Goal: Transaction & Acquisition: Purchase product/service

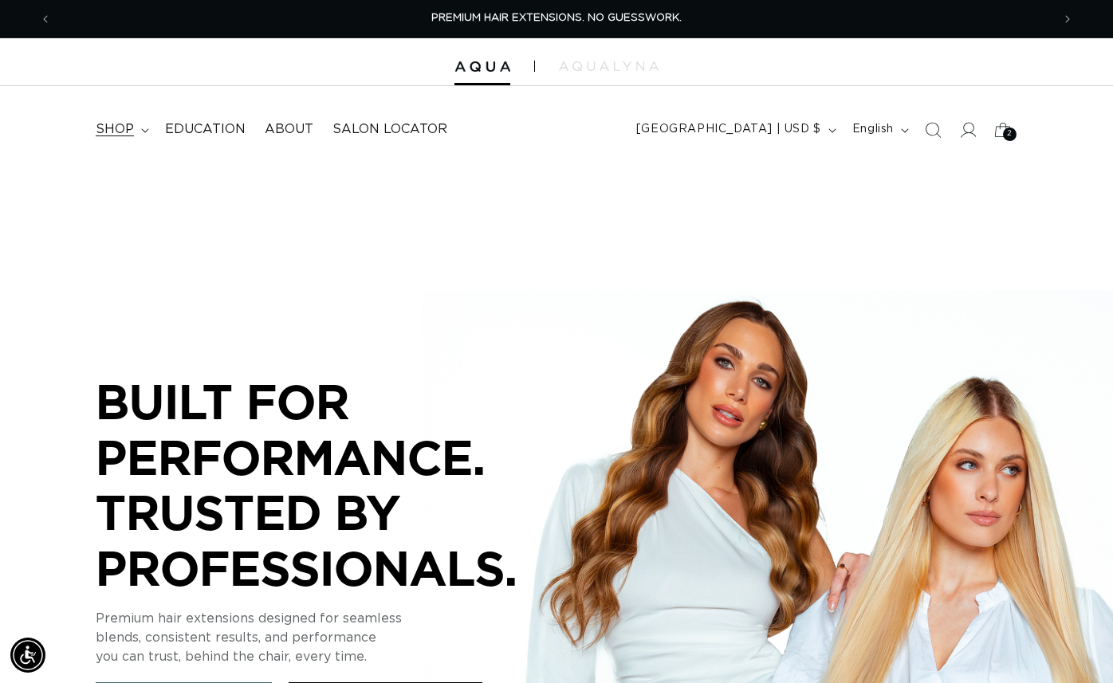
click at [104, 138] on summary "shop" at bounding box center [120, 130] width 69 height 36
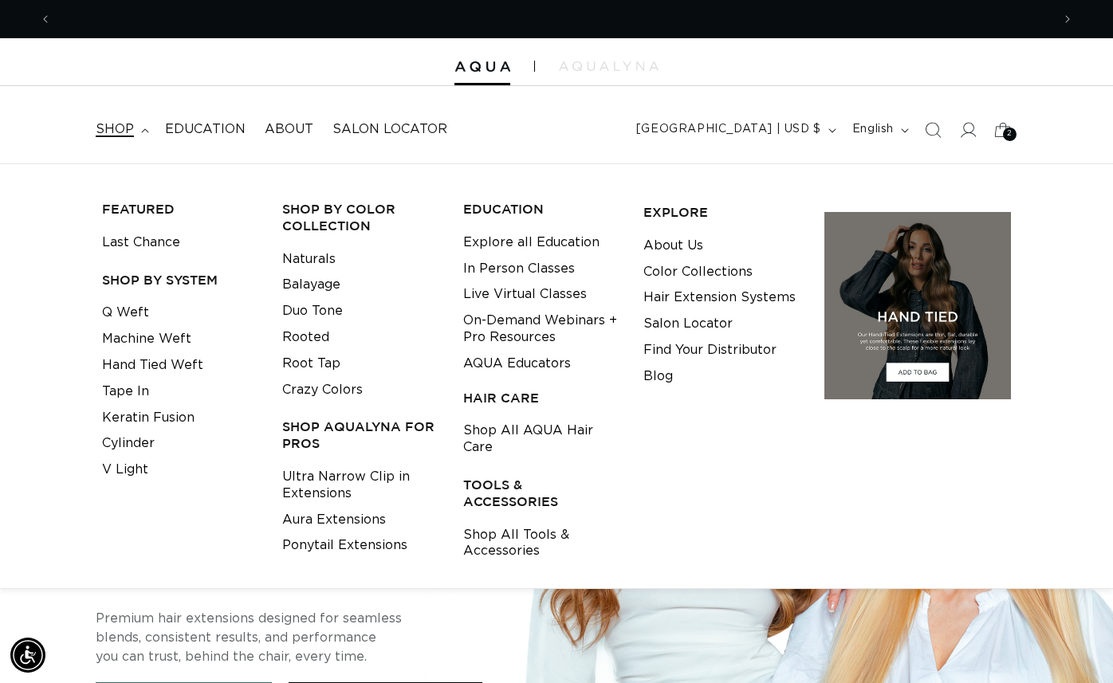
scroll to position [0, 1000]
click at [143, 386] on link "Tape In" at bounding box center [125, 392] width 47 height 26
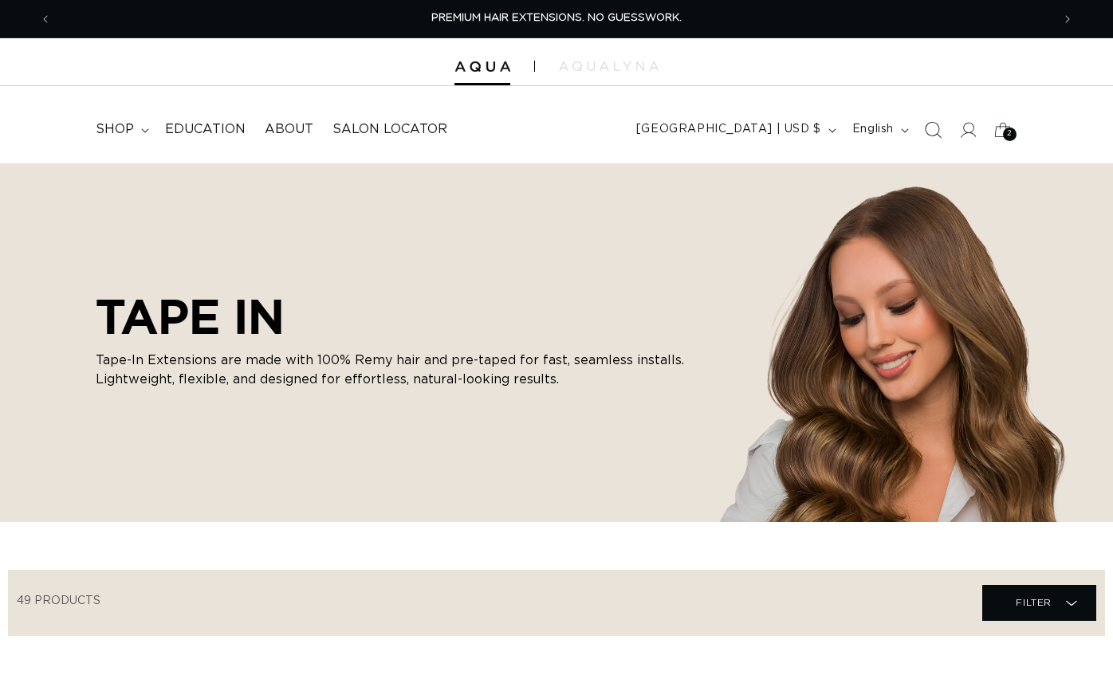
click at [934, 132] on icon "Search" at bounding box center [932, 129] width 17 height 17
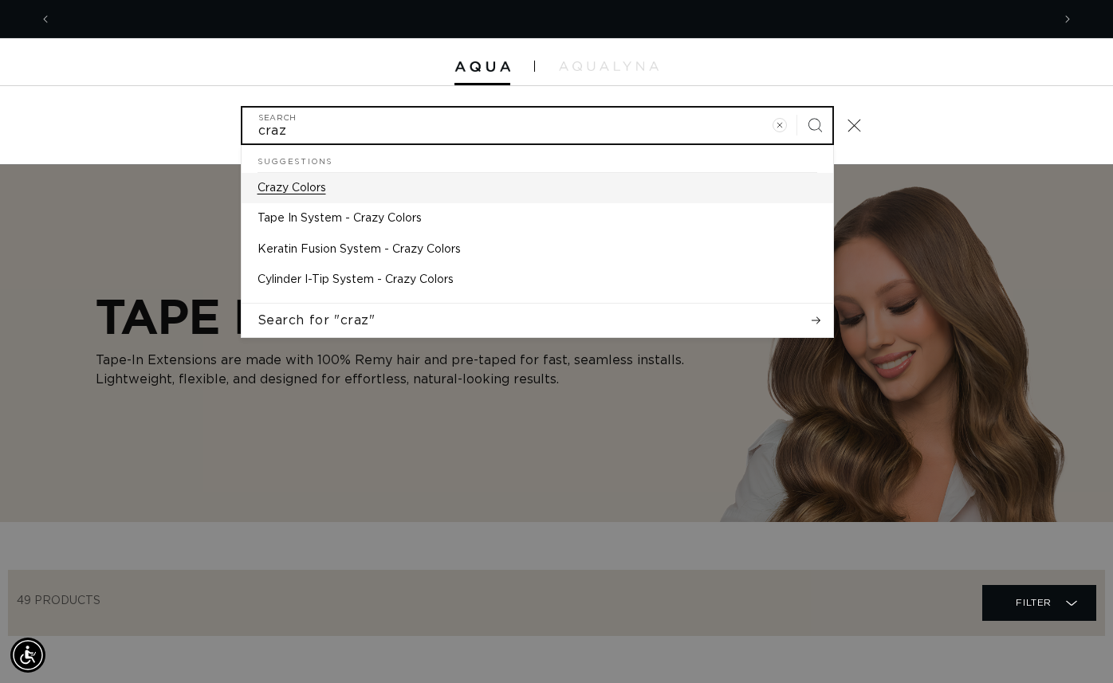
scroll to position [0, 1999]
type input "craz"
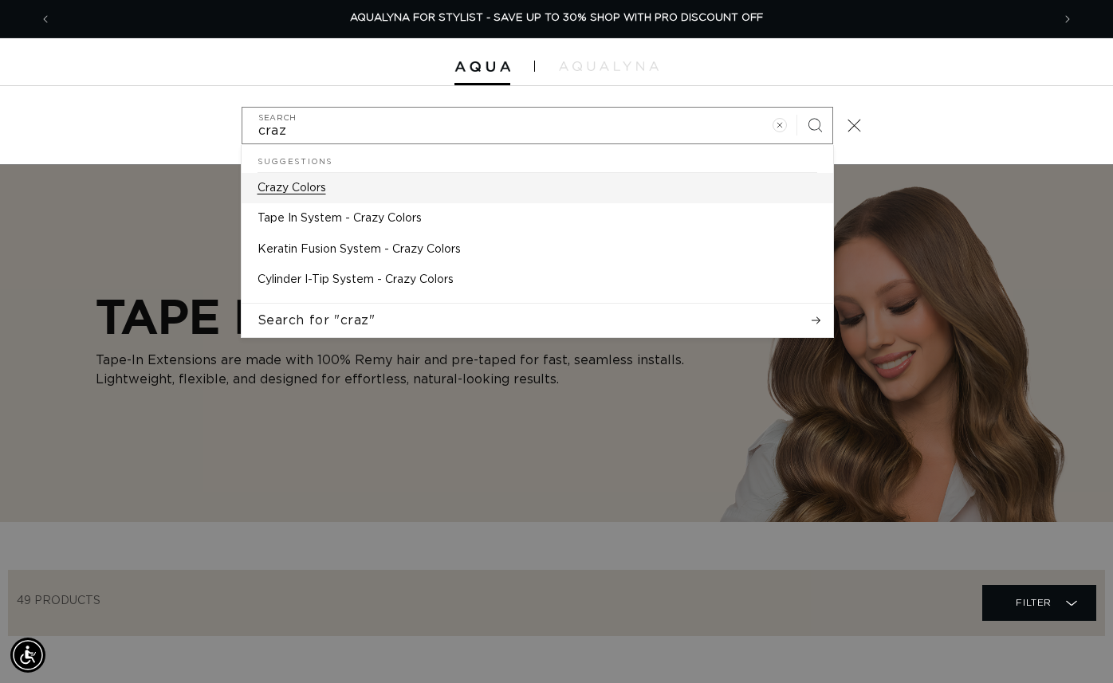
click at [312, 194] on p "Crazy Colors" at bounding box center [292, 188] width 69 height 14
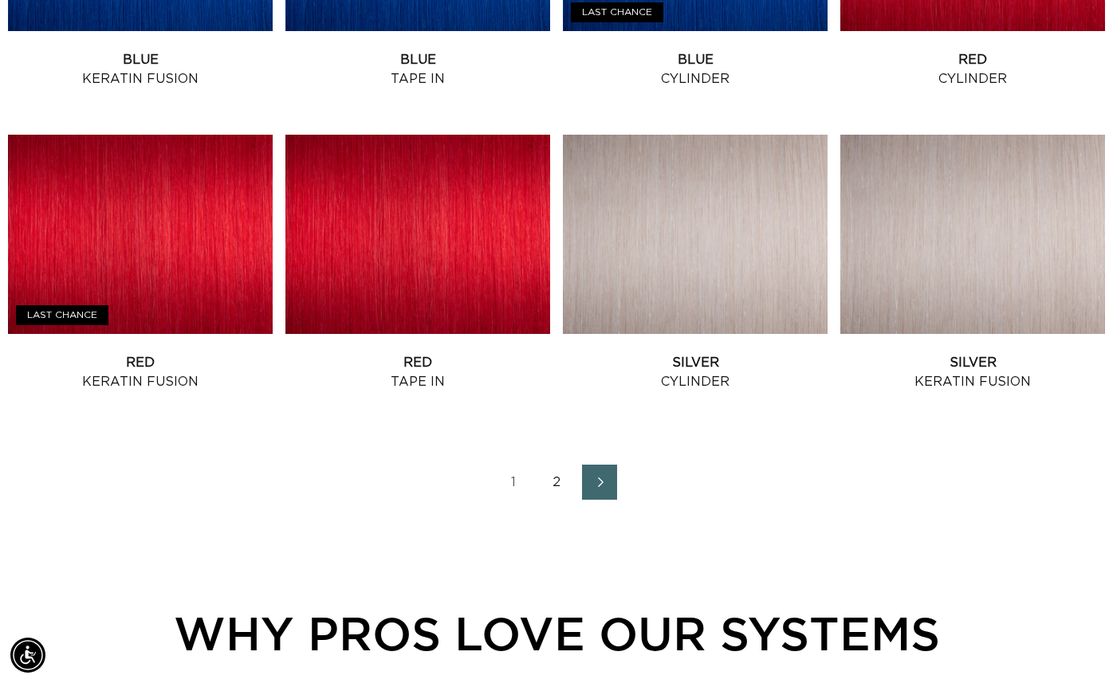
scroll to position [0, 1000]
click at [555, 485] on link "2" at bounding box center [556, 482] width 35 height 35
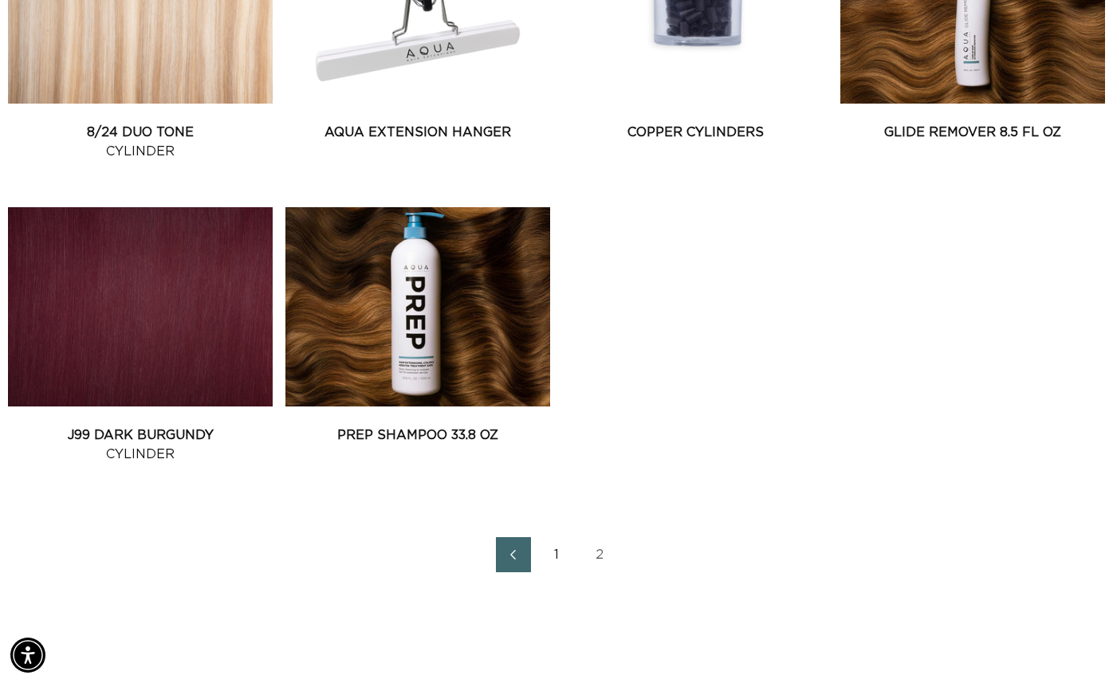
click at [599, 553] on link "2" at bounding box center [599, 554] width 35 height 35
click at [556, 552] on link "1" at bounding box center [556, 554] width 35 height 35
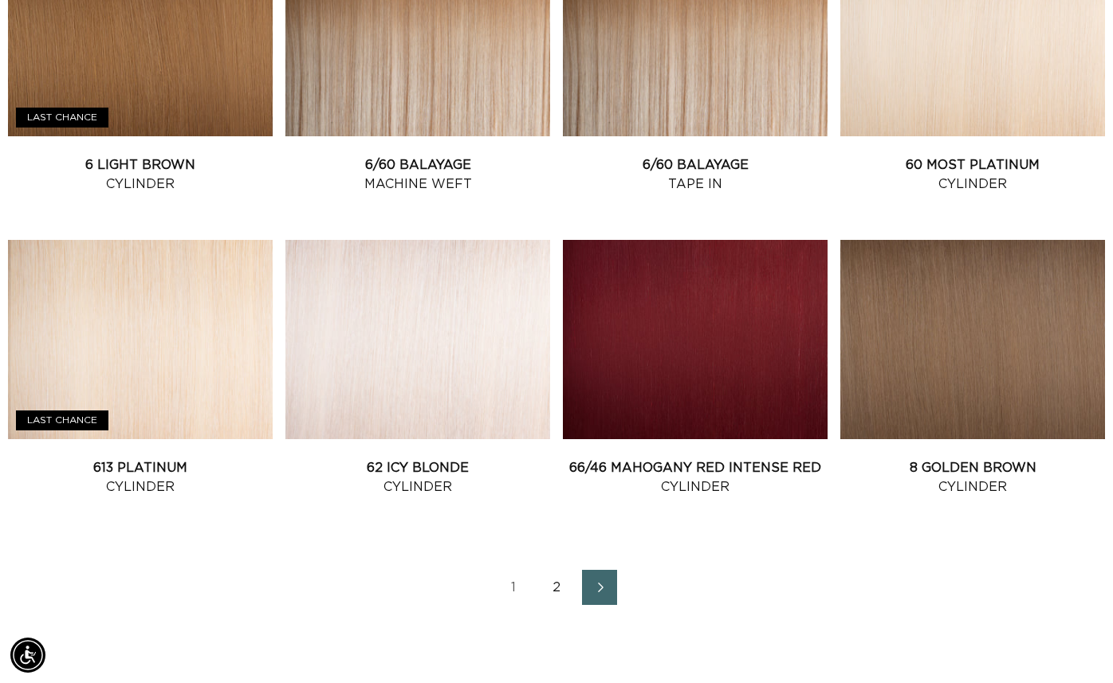
scroll to position [0, 1999]
click at [555, 588] on link "2" at bounding box center [556, 587] width 35 height 35
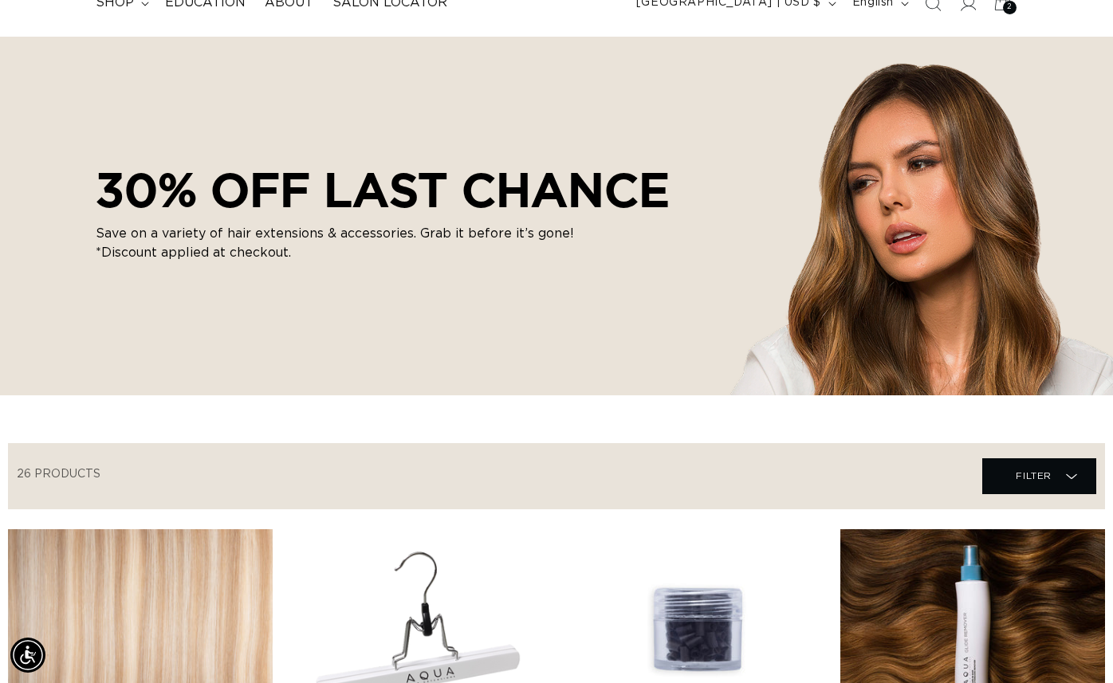
scroll to position [0, 1999]
click at [1034, 461] on span "Filter" at bounding box center [1034, 476] width 36 height 30
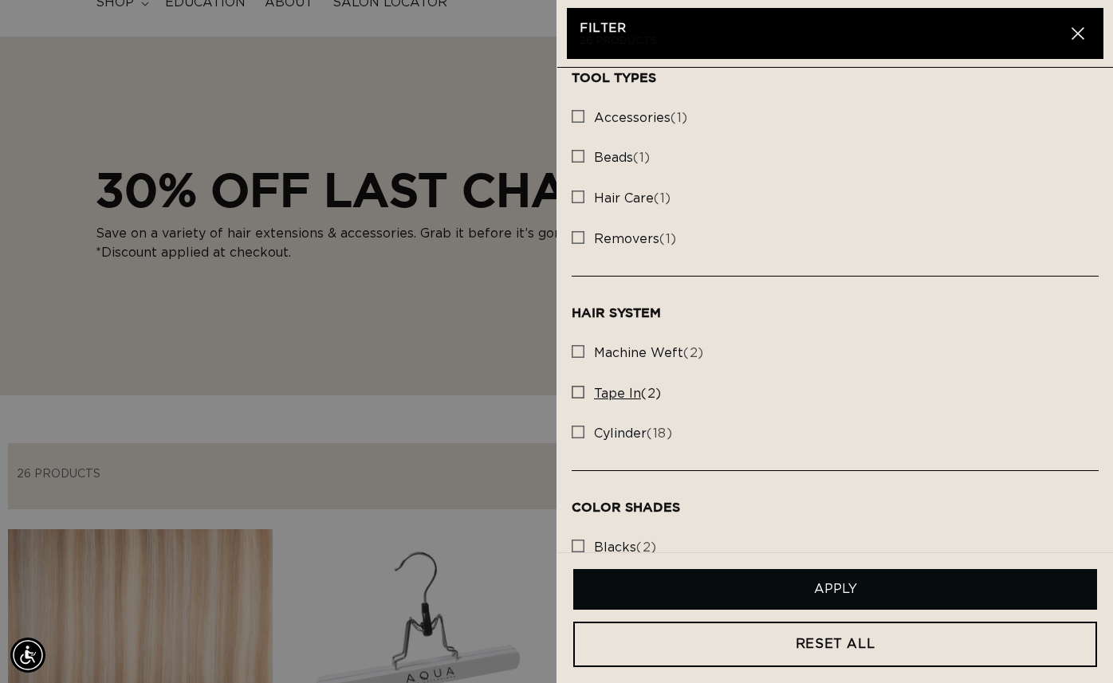
click at [580, 395] on rect at bounding box center [577, 392] width 11 height 11
click at [580, 395] on input "tape in (2) tape in (2 products)" at bounding box center [578, 388] width 13 height 13
checkbox input "true"
click at [814, 581] on button "Apply" at bounding box center [835, 589] width 524 height 41
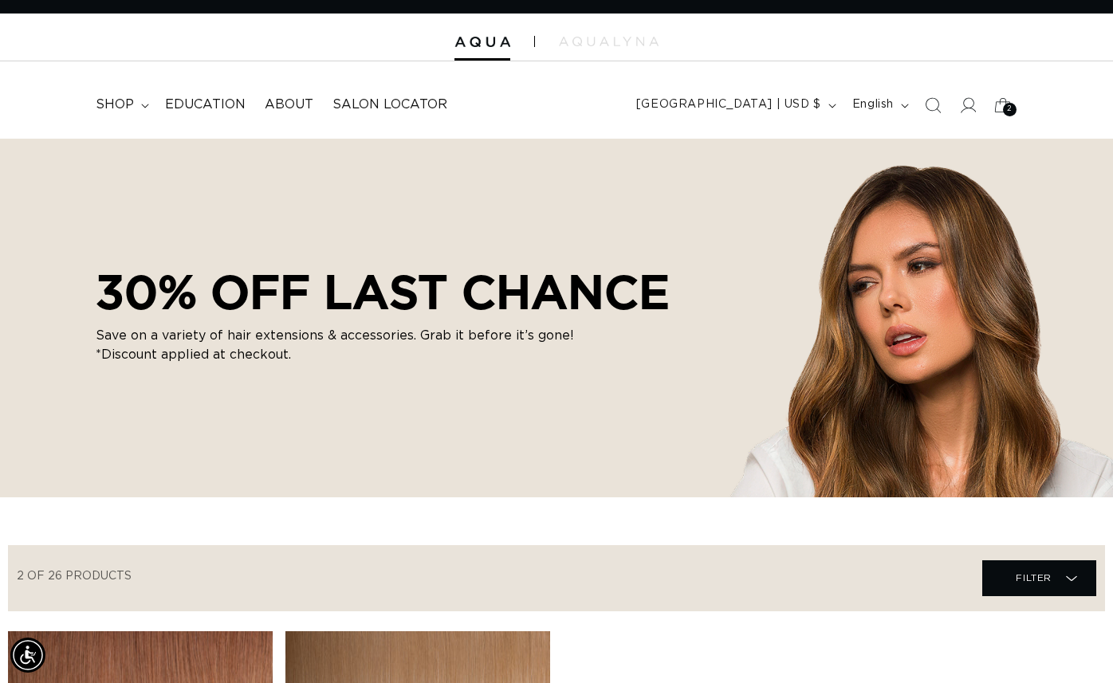
scroll to position [0, 1000]
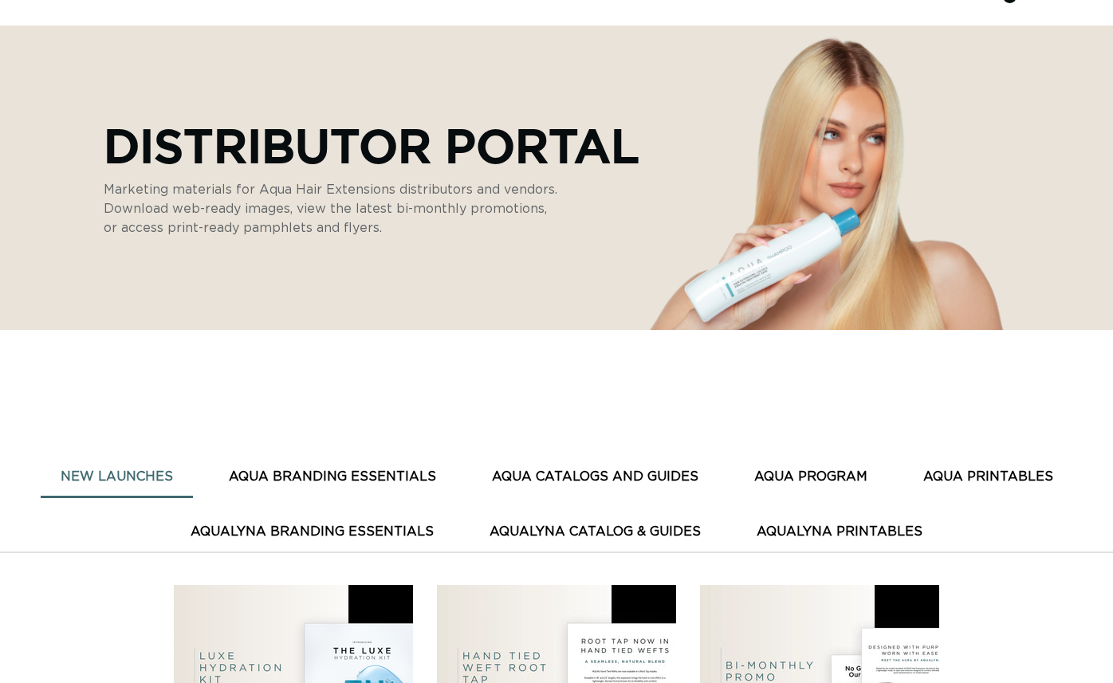
scroll to position [168, 0]
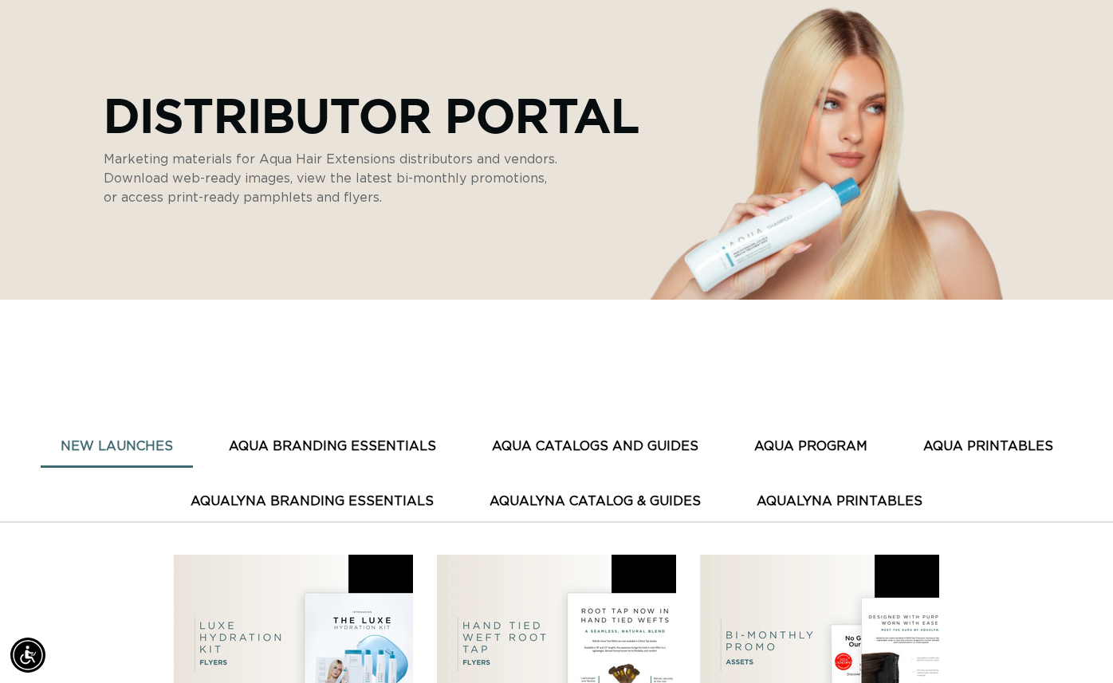
click at [387, 442] on button "AQUA BRANDING ESSENTIALS" at bounding box center [332, 446] width 247 height 39
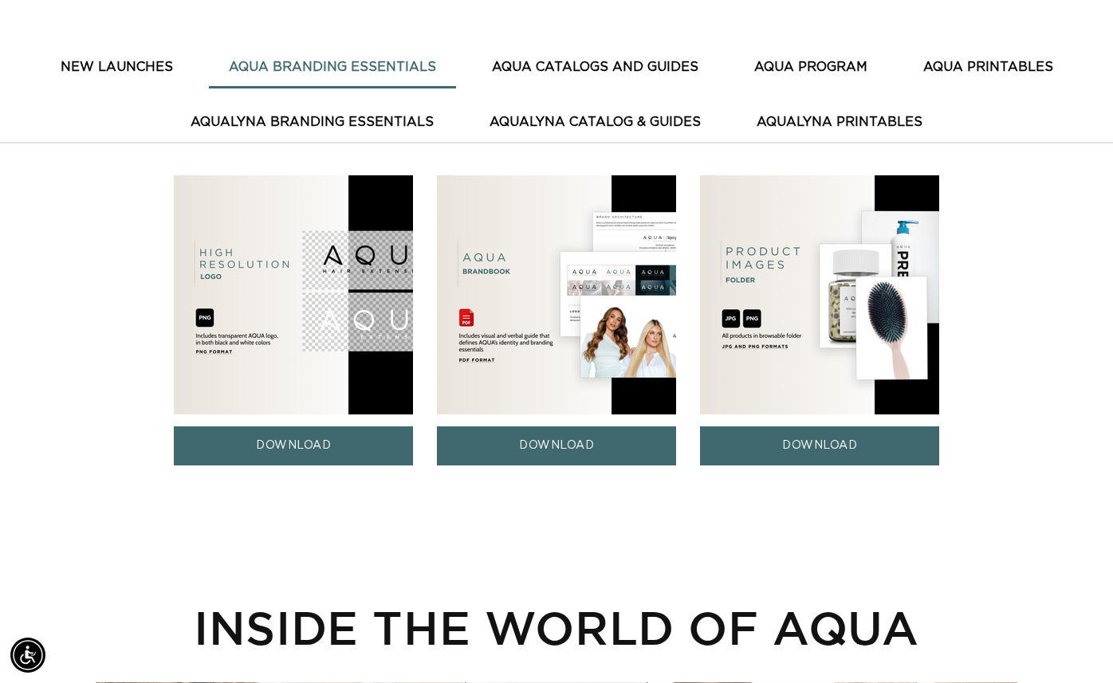
scroll to position [551, 0]
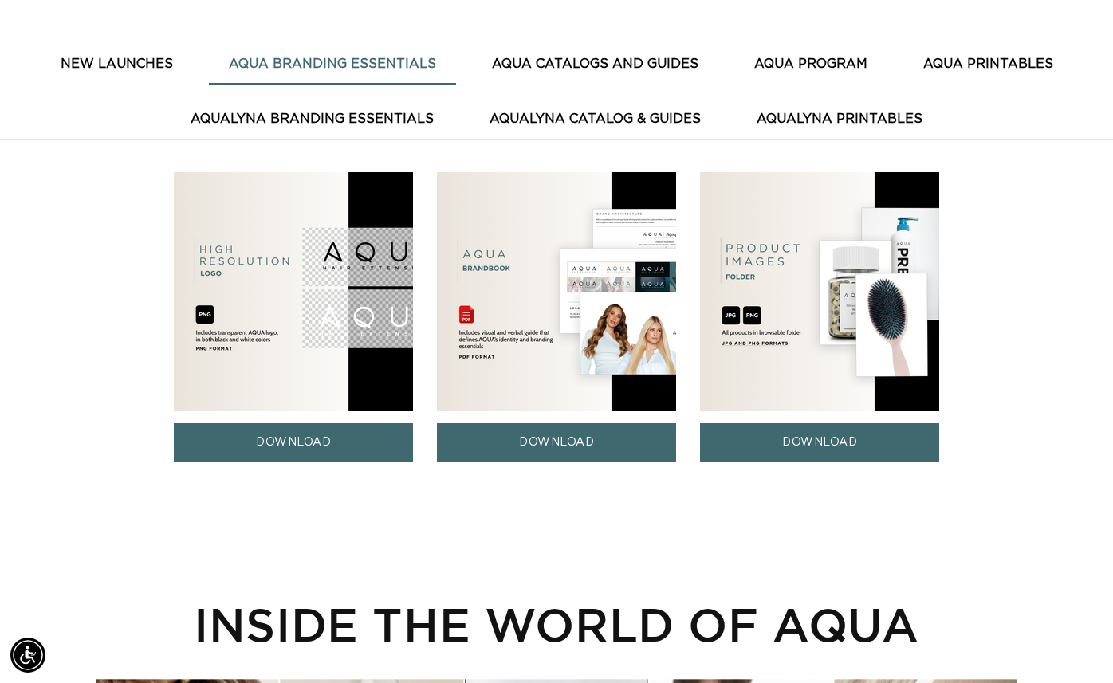
click at [556, 58] on button "AQUA CATALOGS AND GUIDES" at bounding box center [595, 64] width 246 height 39
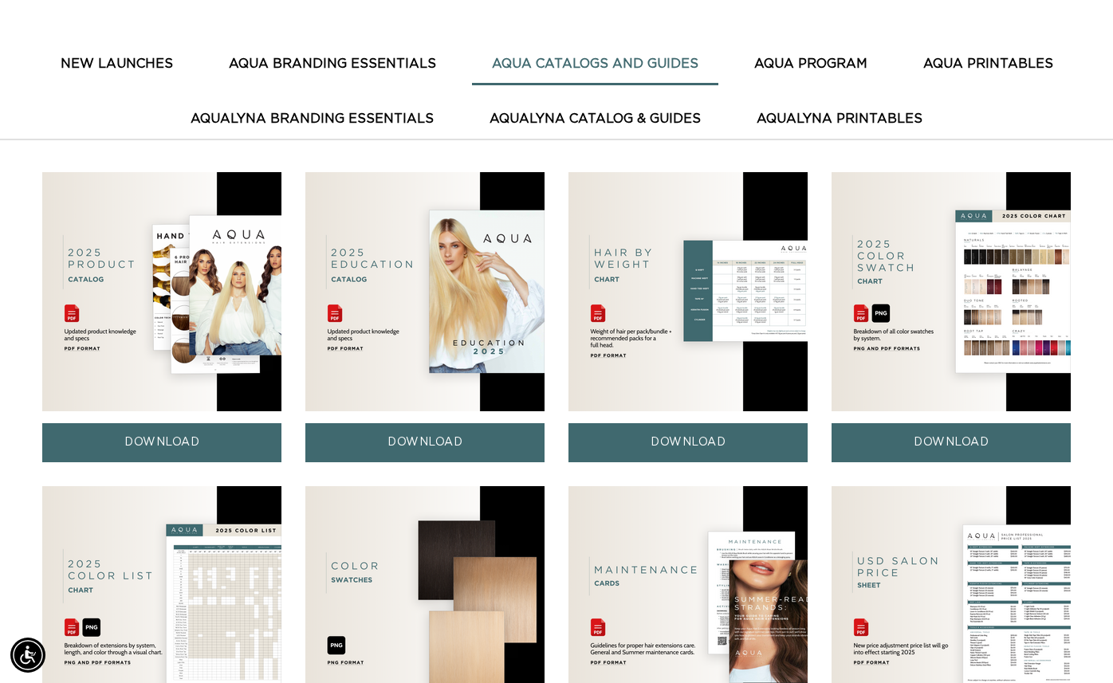
scroll to position [0, 1999]
click at [961, 442] on link "DOWNLOAD" at bounding box center [950, 442] width 239 height 39
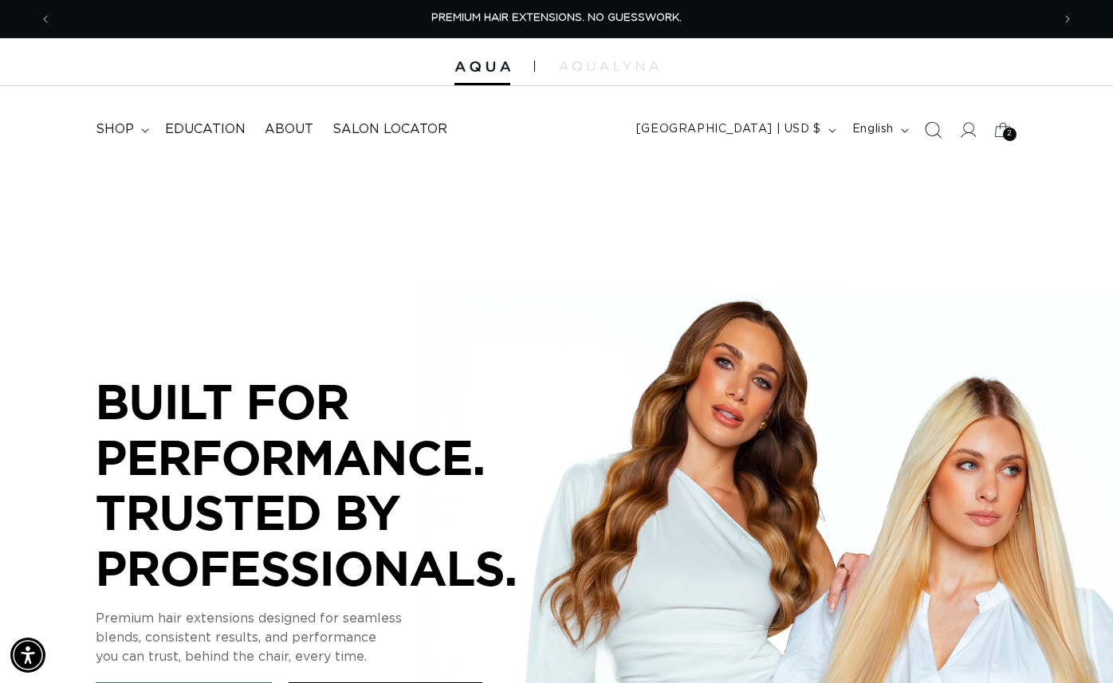
click at [932, 132] on icon "Search" at bounding box center [932, 129] width 17 height 17
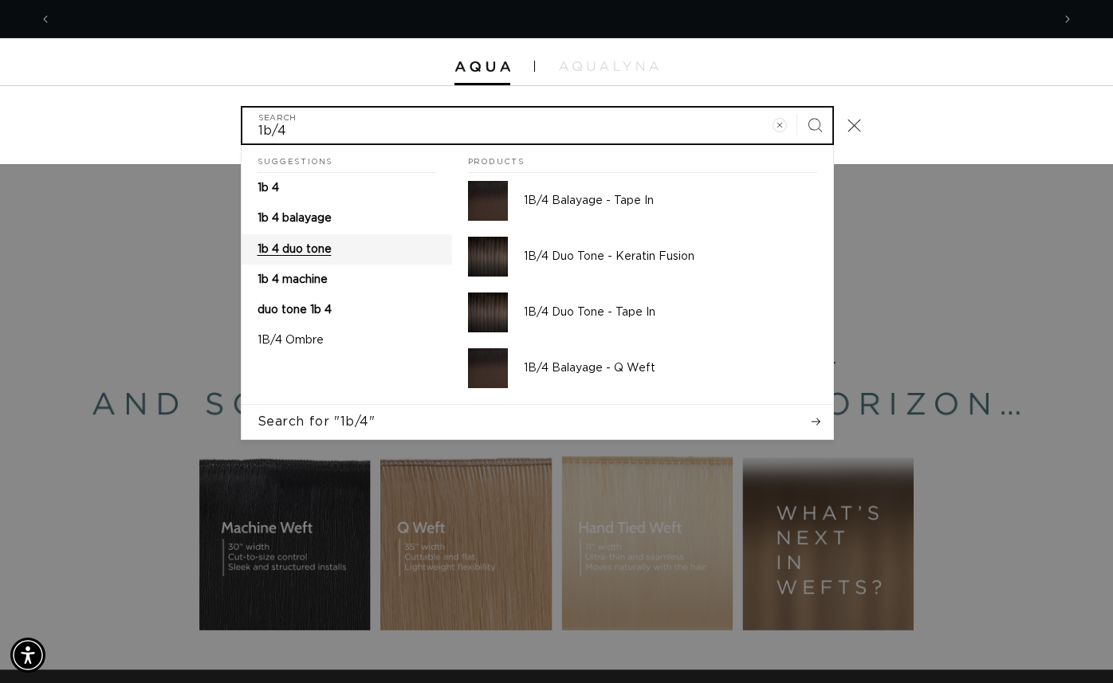
scroll to position [0, 1999]
type input "1b/4"
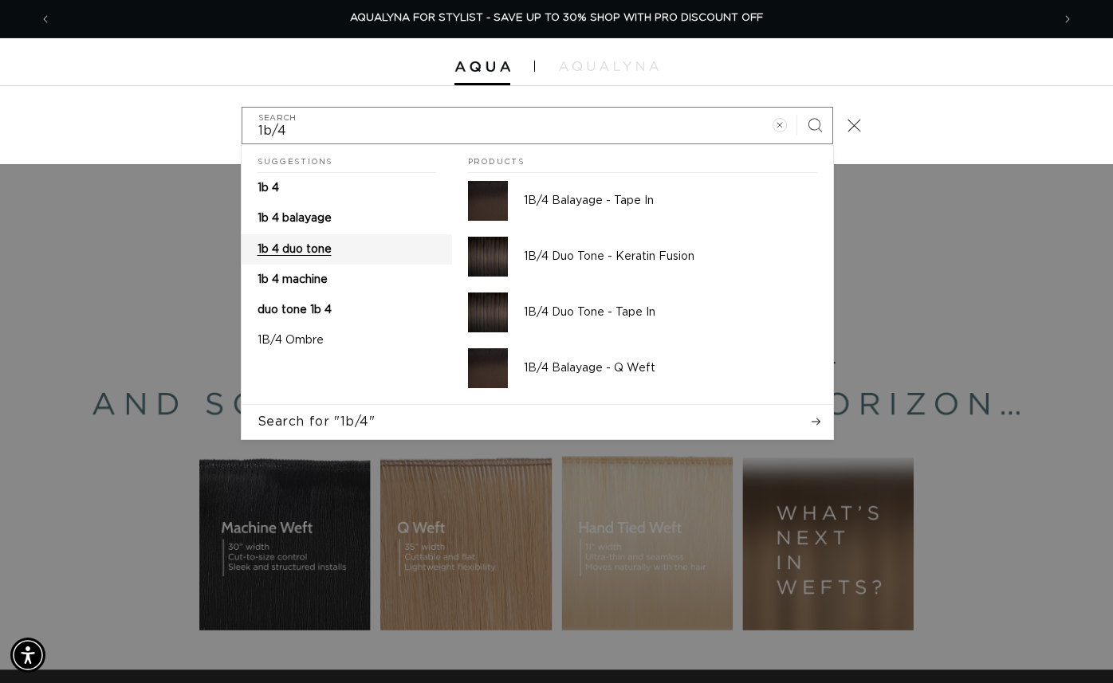
click at [320, 253] on span "1b 4 duo tone" at bounding box center [295, 249] width 74 height 11
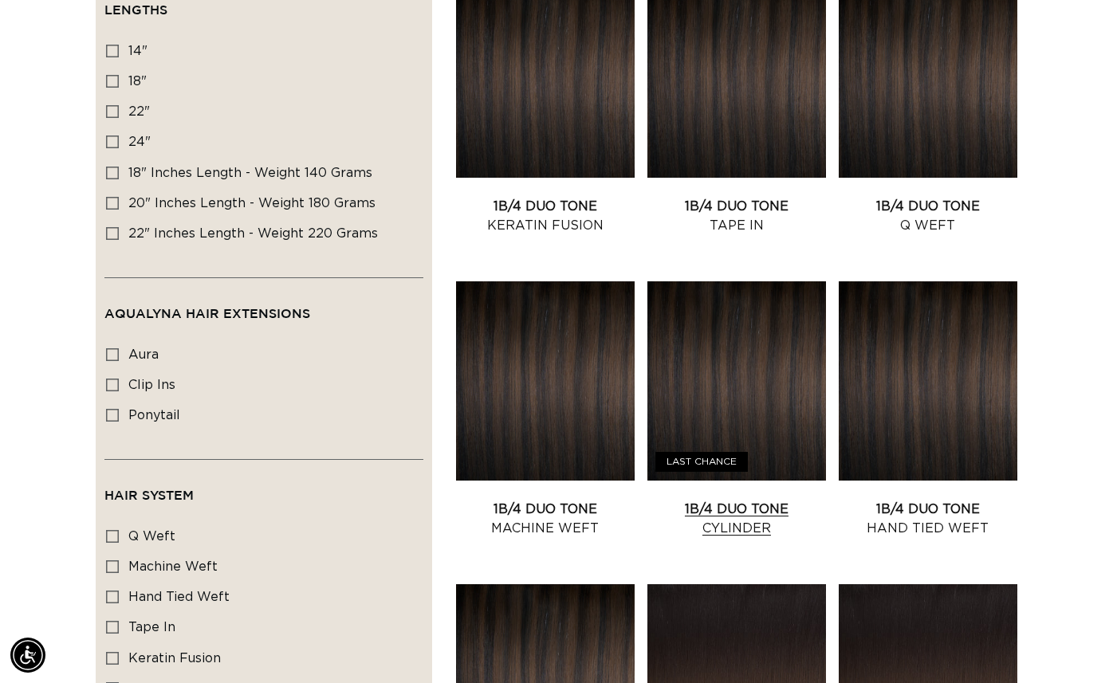
scroll to position [0, 1000]
click at [818, 500] on link "1B/4 Duo Tone Cylinder" at bounding box center [736, 519] width 179 height 38
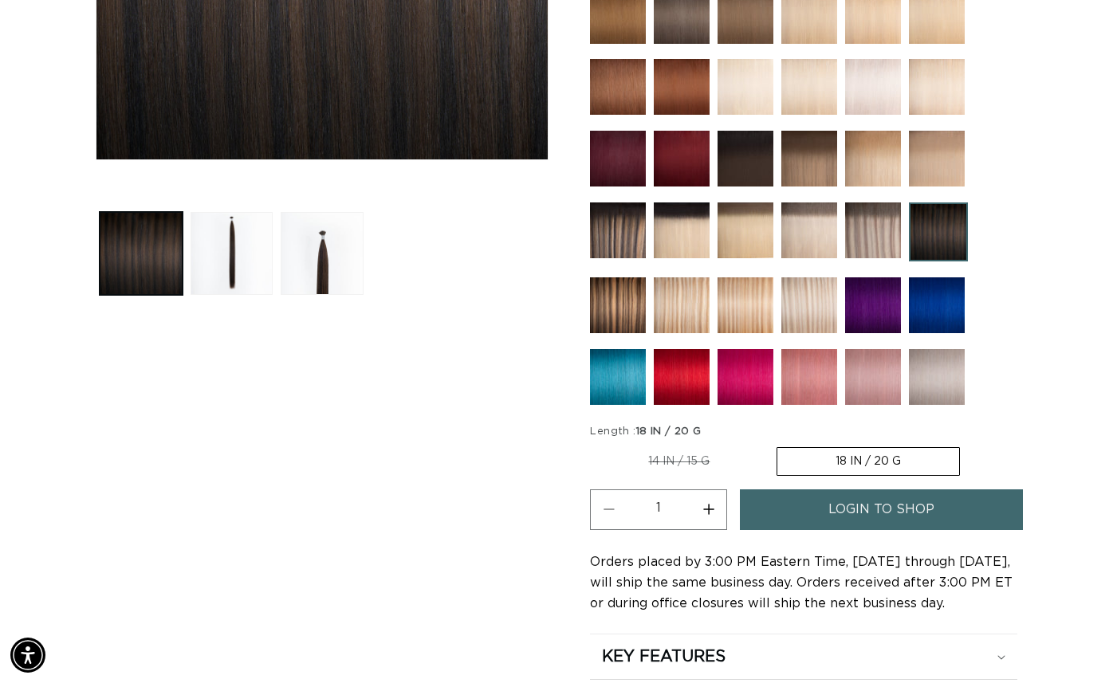
scroll to position [0, 1000]
click at [873, 465] on label "18 IN / 20 G Variant sold out or unavailable" at bounding box center [867, 461] width 183 height 29
click at [776, 445] on input "18 IN / 20 G Variant sold out or unavailable" at bounding box center [776, 444] width 1 height 1
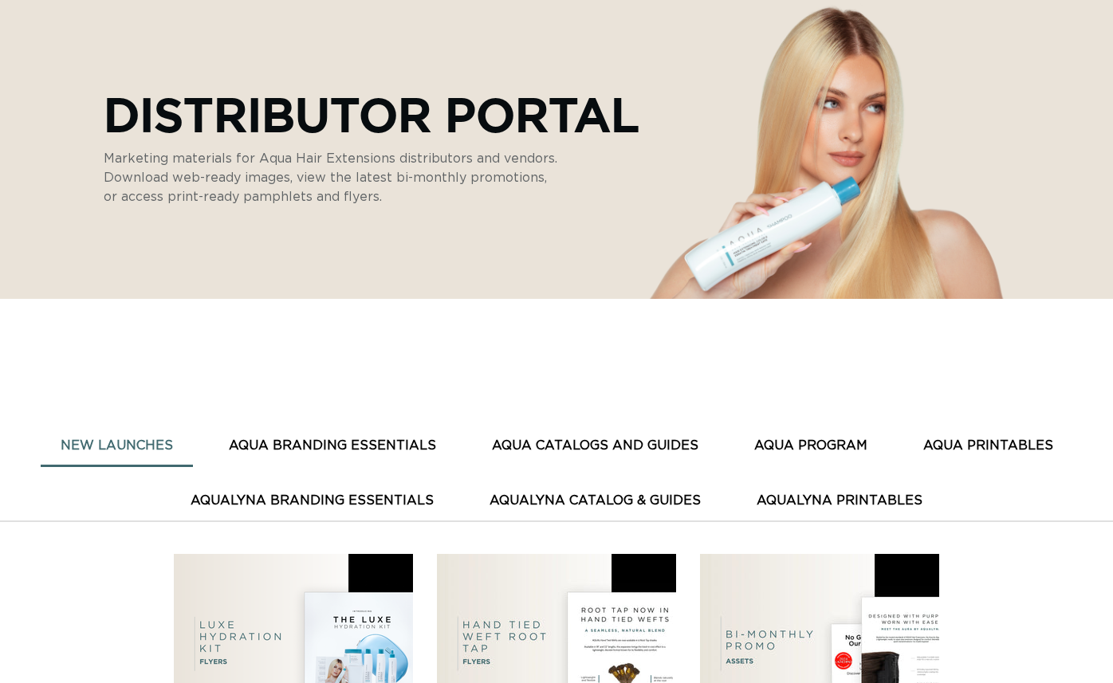
scroll to position [182, 0]
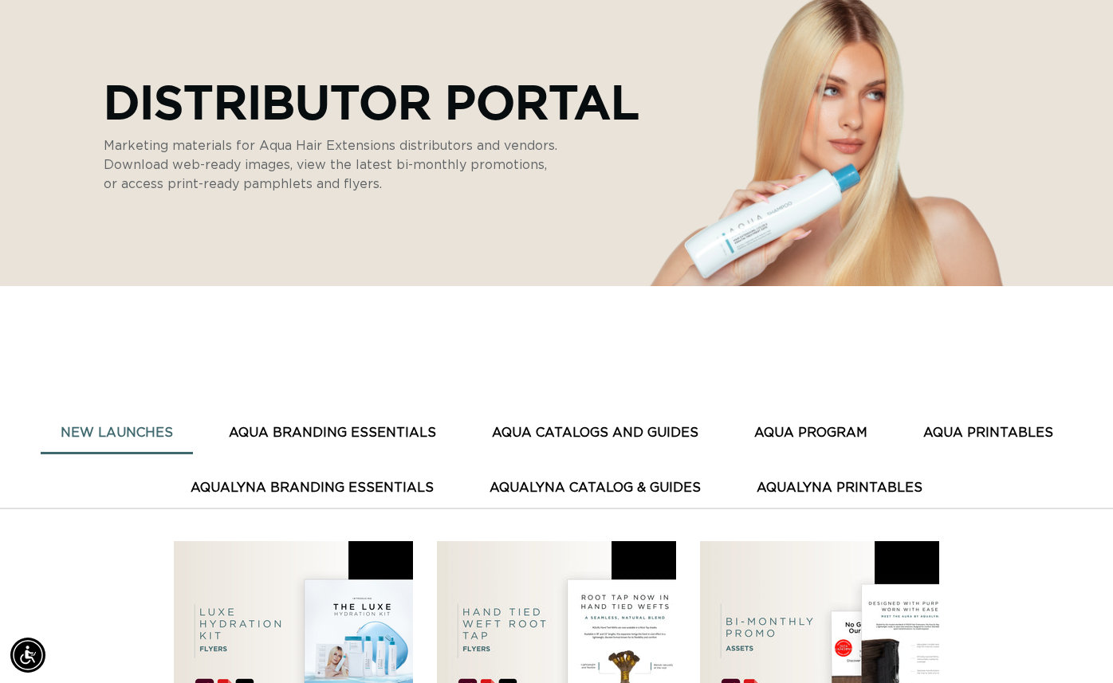
click at [541, 419] on button "AQUA CATALOGS AND GUIDES" at bounding box center [595, 433] width 246 height 39
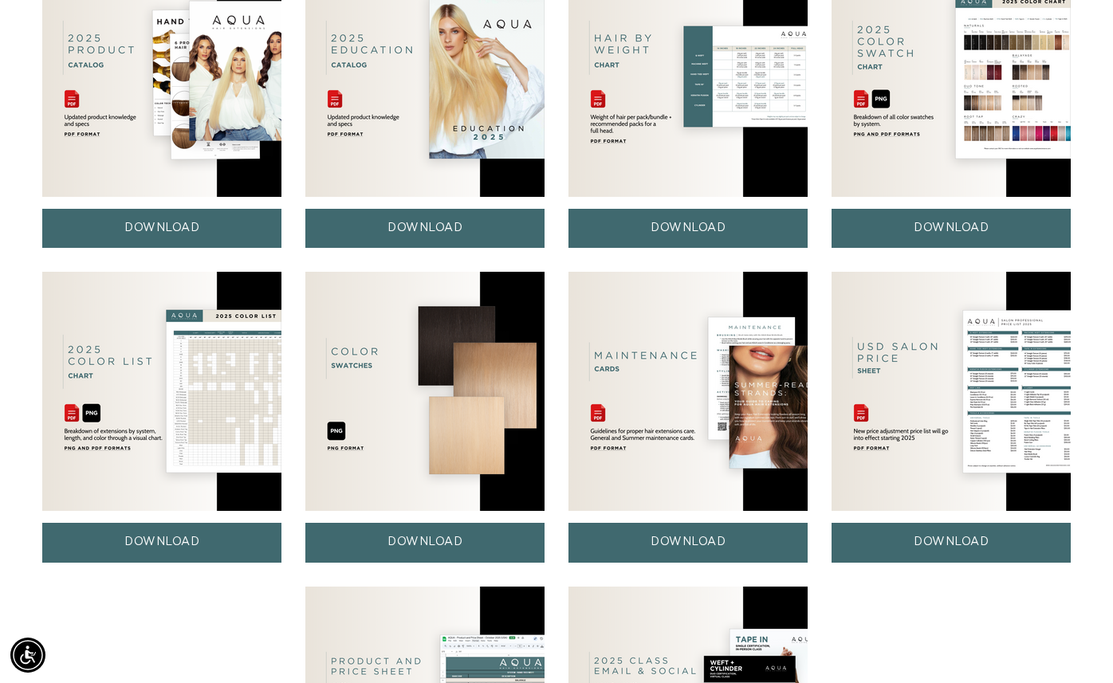
scroll to position [0, 1999]
click at [225, 427] on img at bounding box center [161, 391] width 239 height 239
click at [183, 540] on link "DOWNLOAD" at bounding box center [161, 542] width 239 height 39
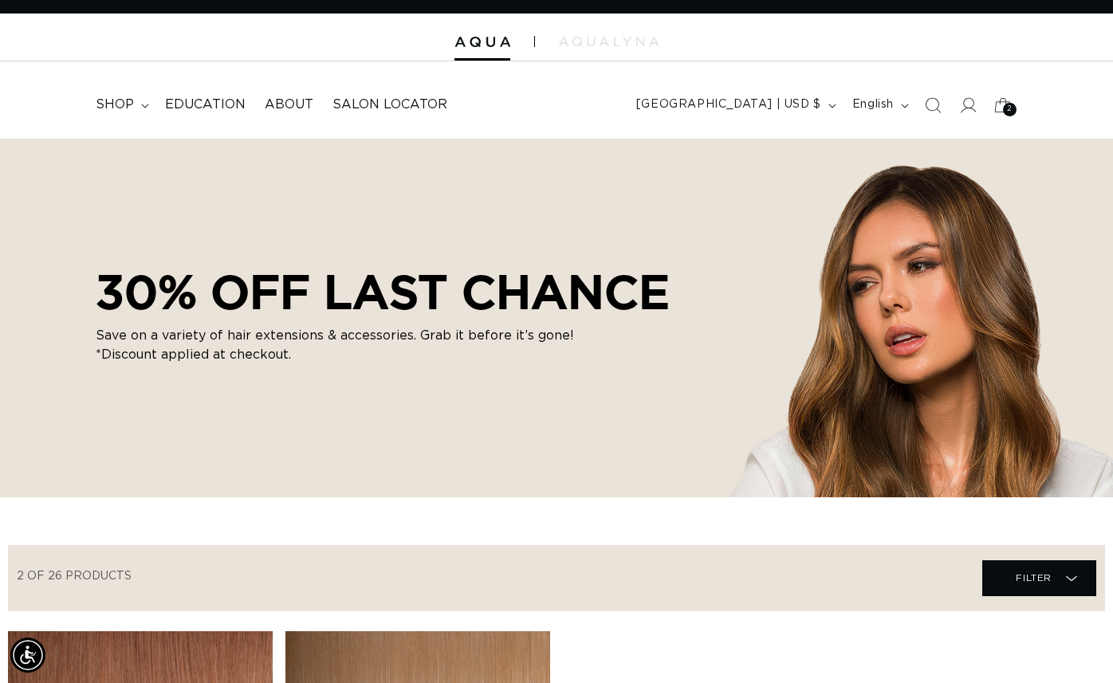
scroll to position [0, 1000]
